Goal: Information Seeking & Learning: Learn about a topic

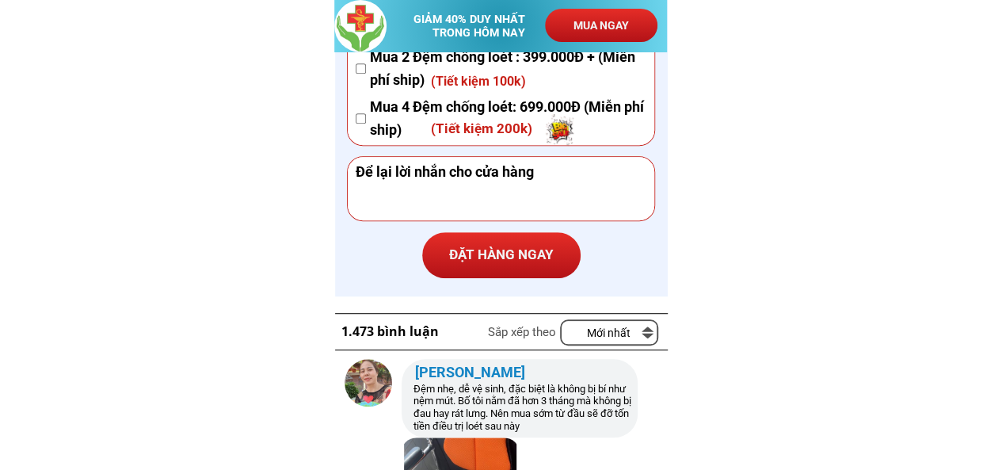
scroll to position [6180, 0]
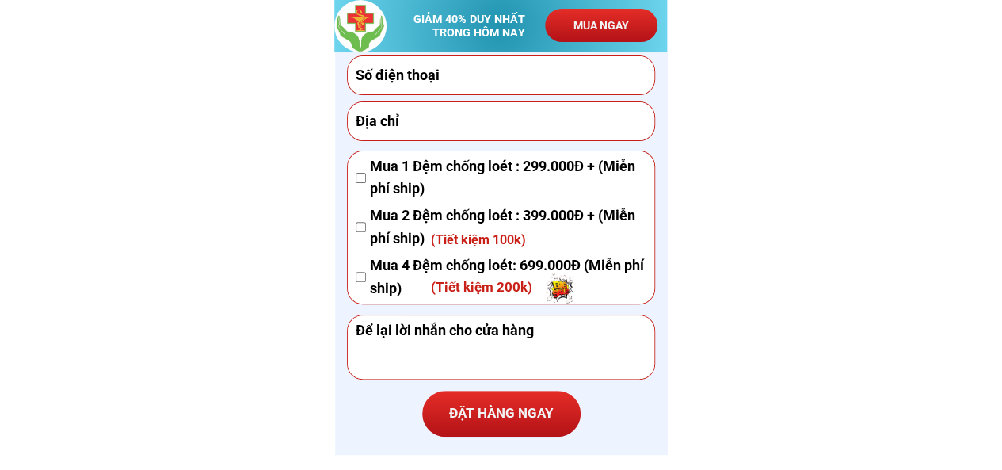
drag, startPoint x: 705, startPoint y: 69, endPoint x: 691, endPoint y: 17, distance: 54.2
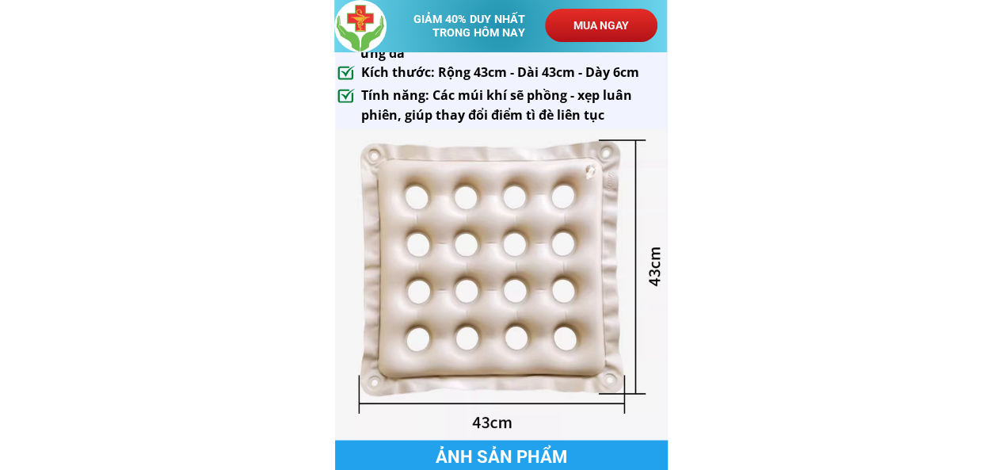
scroll to position [1188, 0]
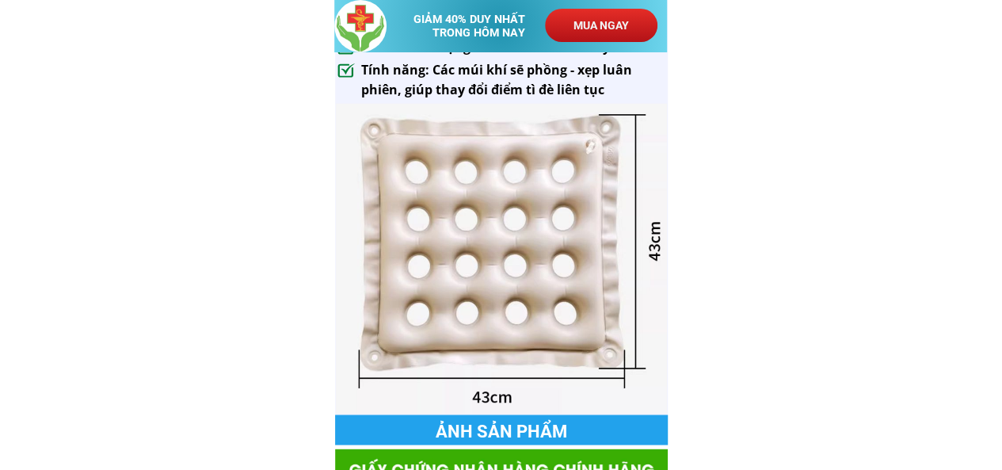
drag, startPoint x: 978, startPoint y: 227, endPoint x: 953, endPoint y: 217, distance: 26.6
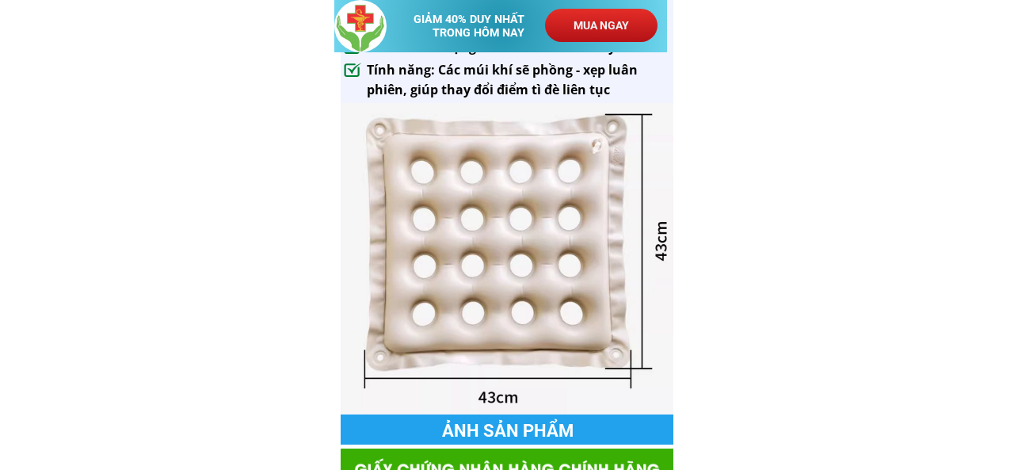
drag, startPoint x: 341, startPoint y: 102, endPoint x: 658, endPoint y: 400, distance: 435.0
